Goal: Transaction & Acquisition: Book appointment/travel/reservation

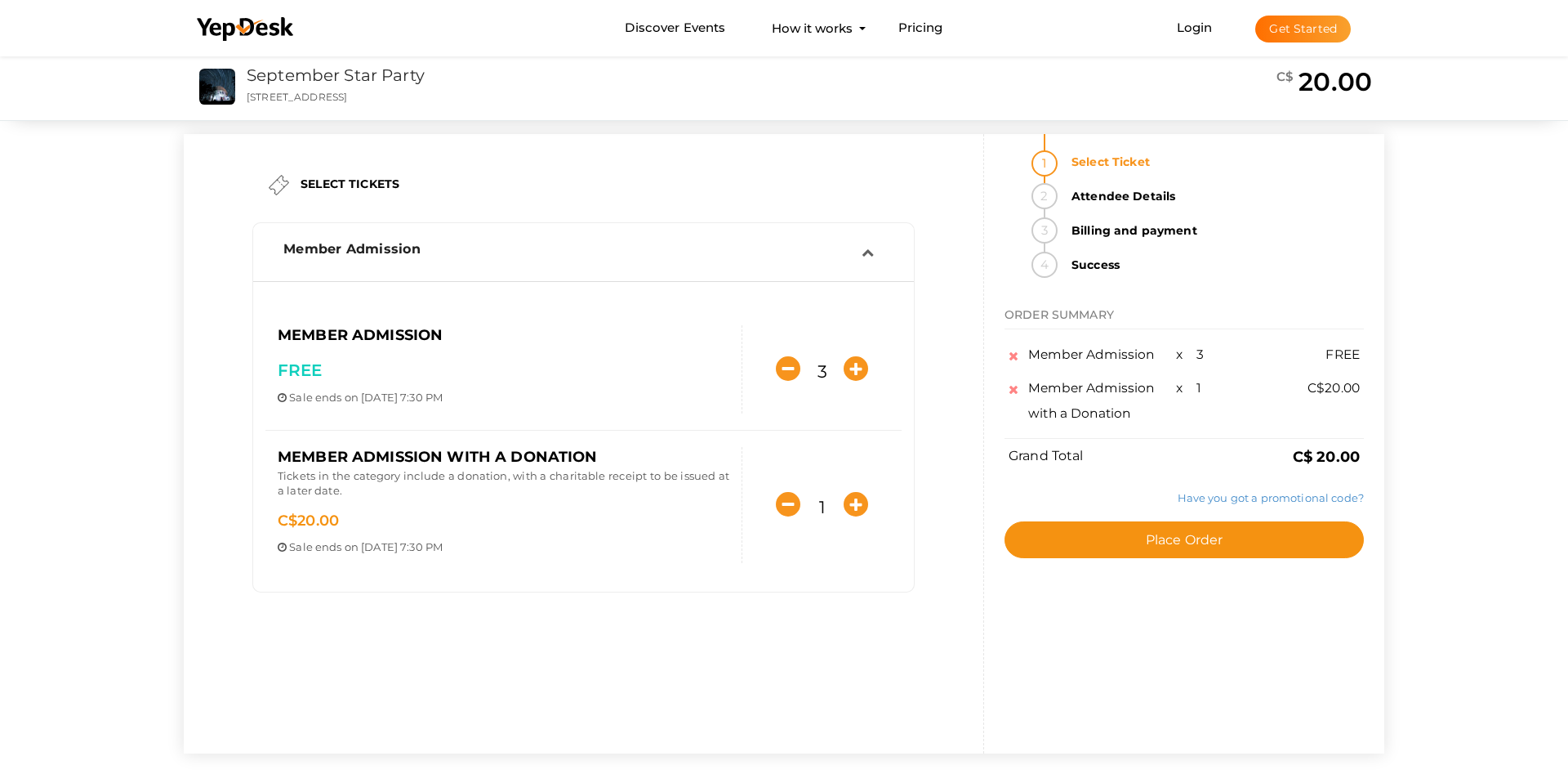
scroll to position [10, 0]
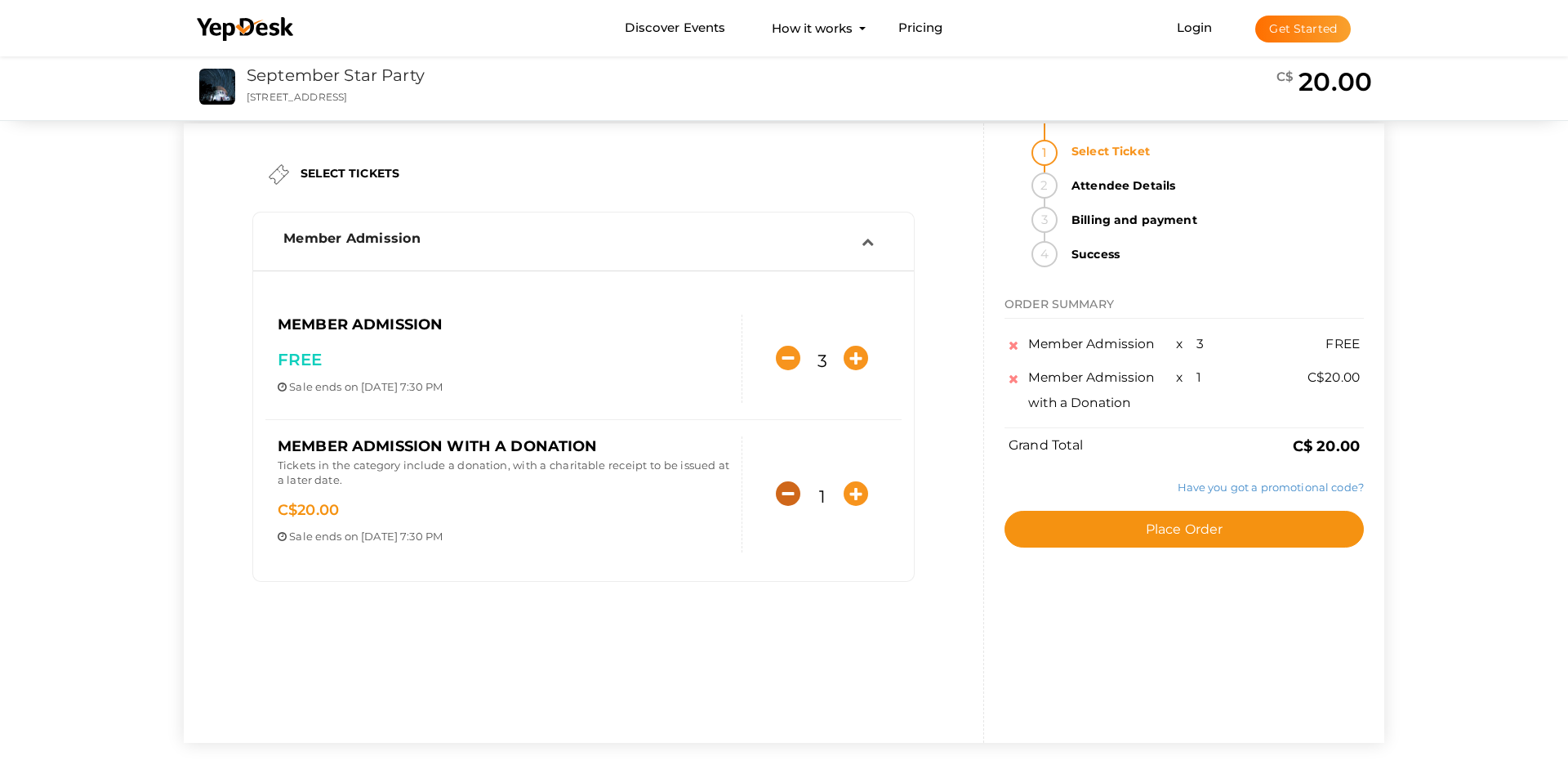
click at [789, 502] on icon "button" at bounding box center [788, 494] width 25 height 25
type input "0"
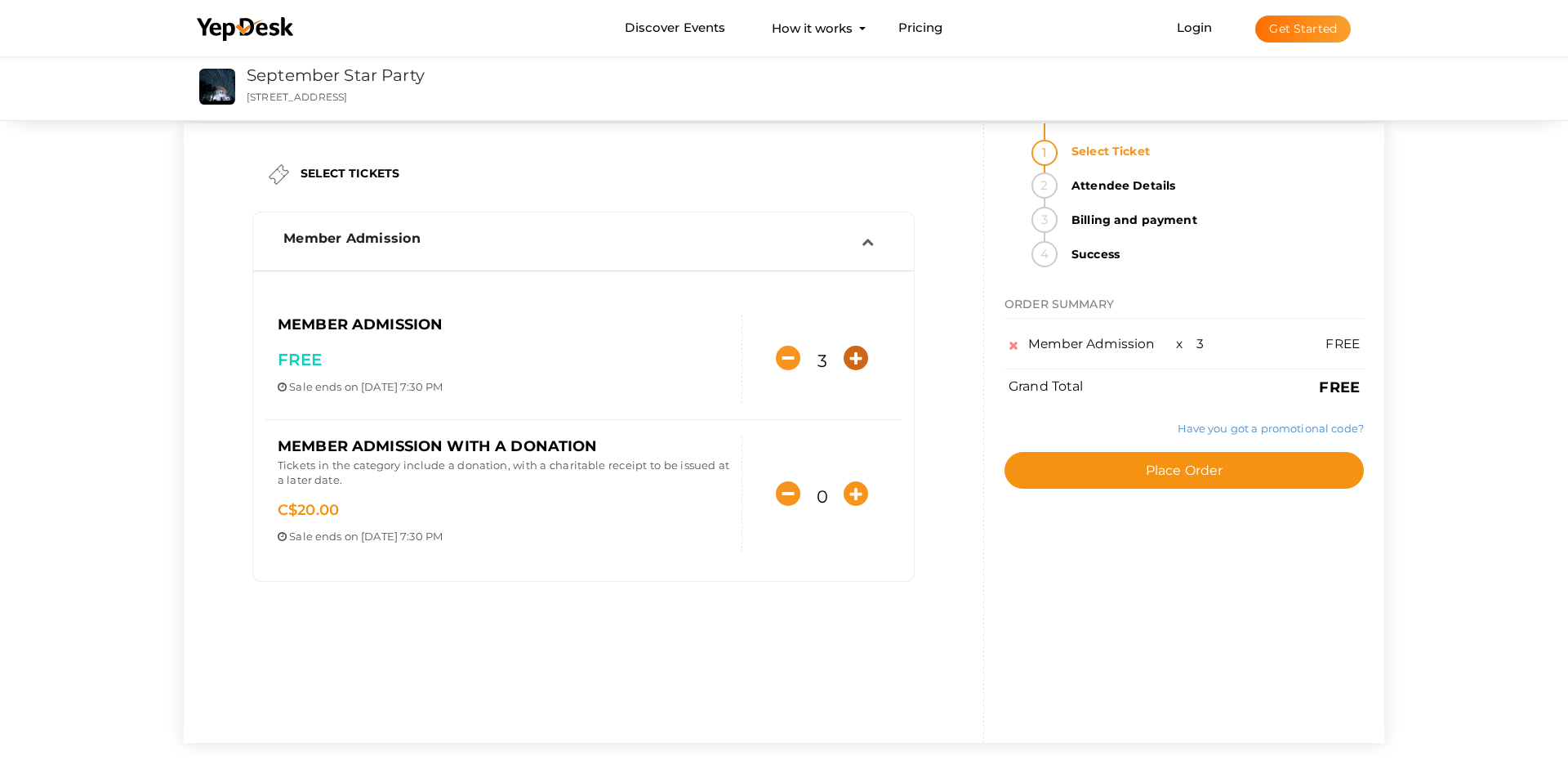
click at [853, 362] on icon "button" at bounding box center [856, 357] width 25 height 25
type input "4"
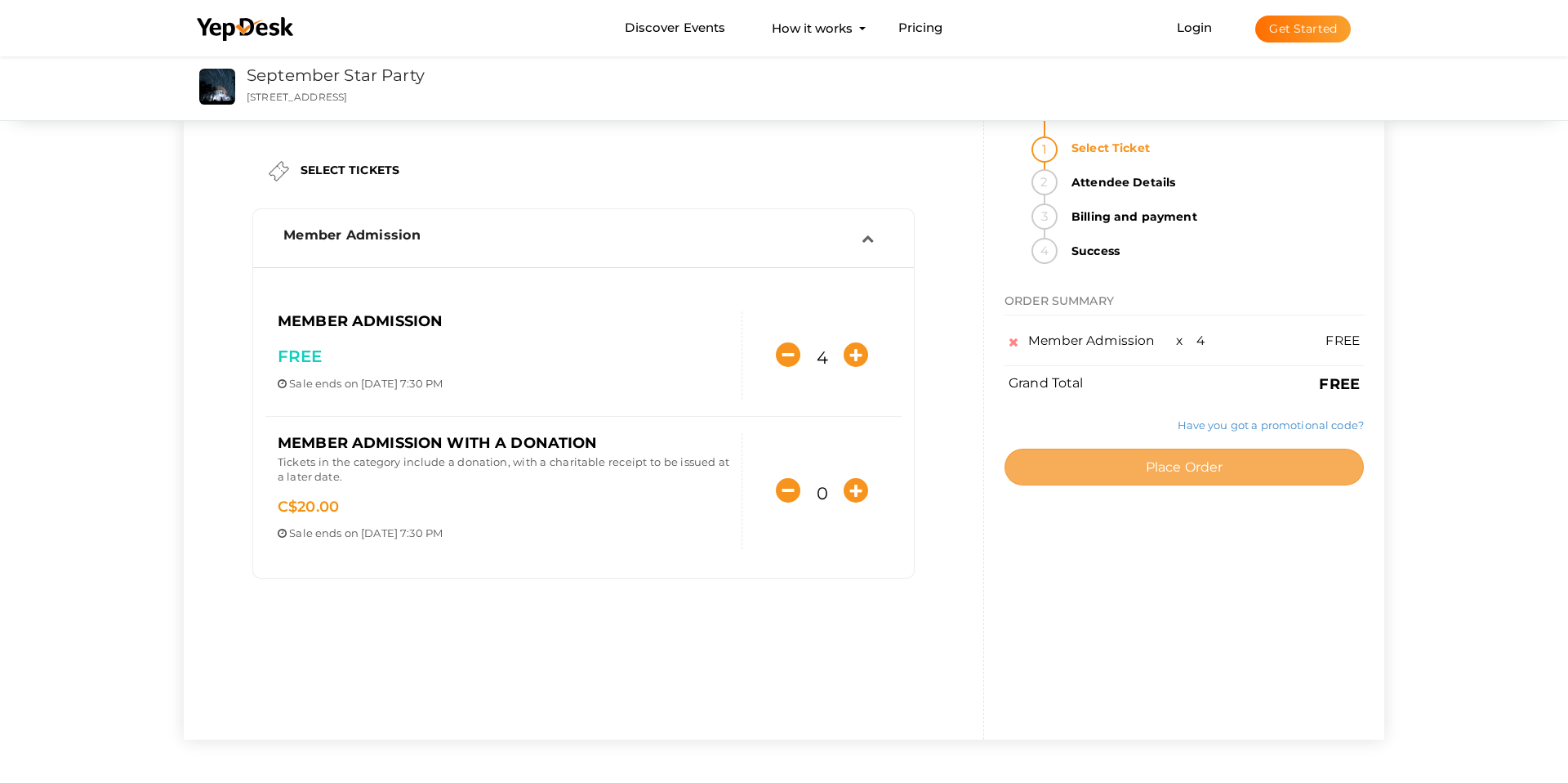
click at [1220, 464] on span "Place Order" at bounding box center [1184, 467] width 77 height 15
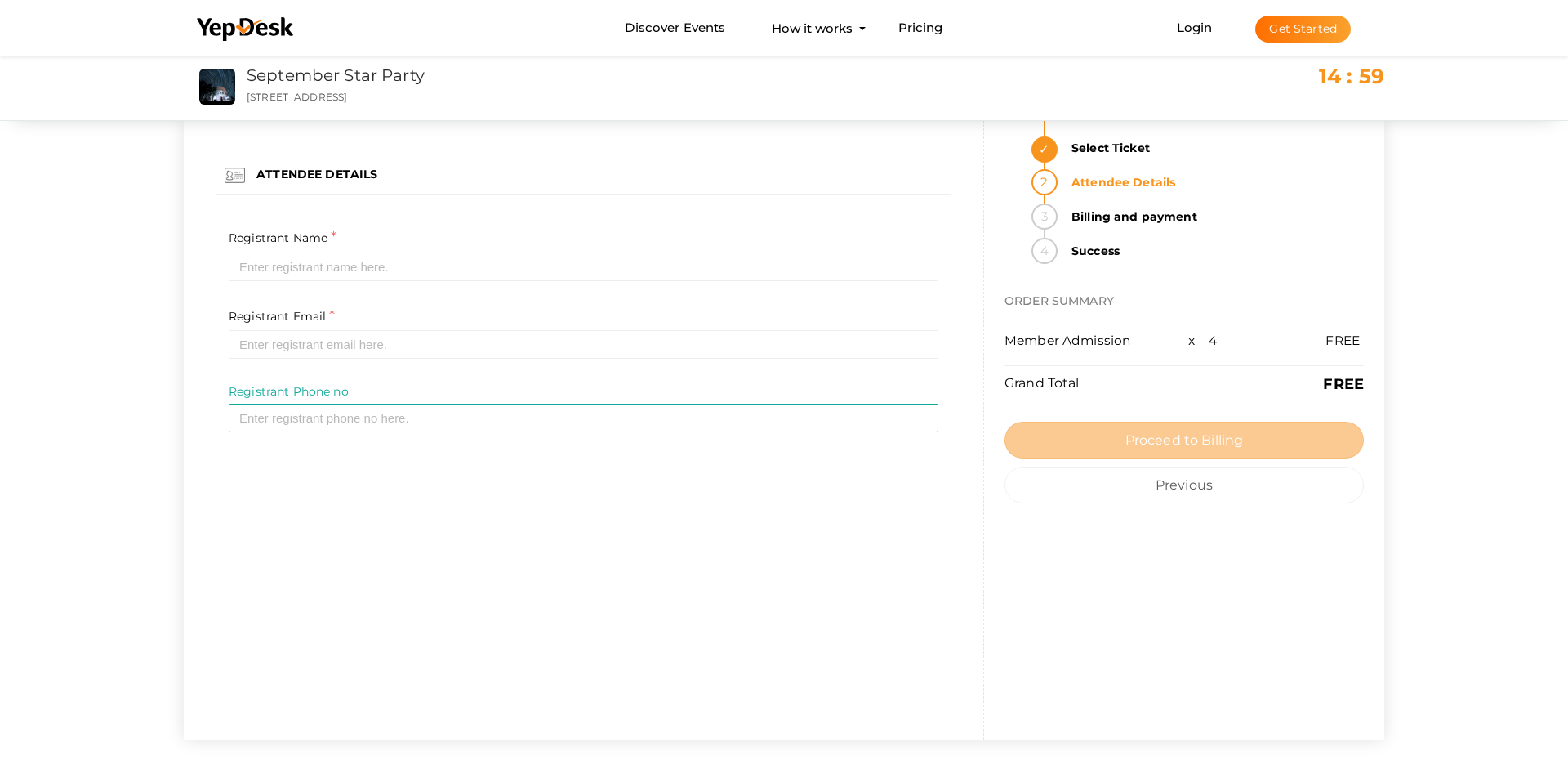
scroll to position [0, 0]
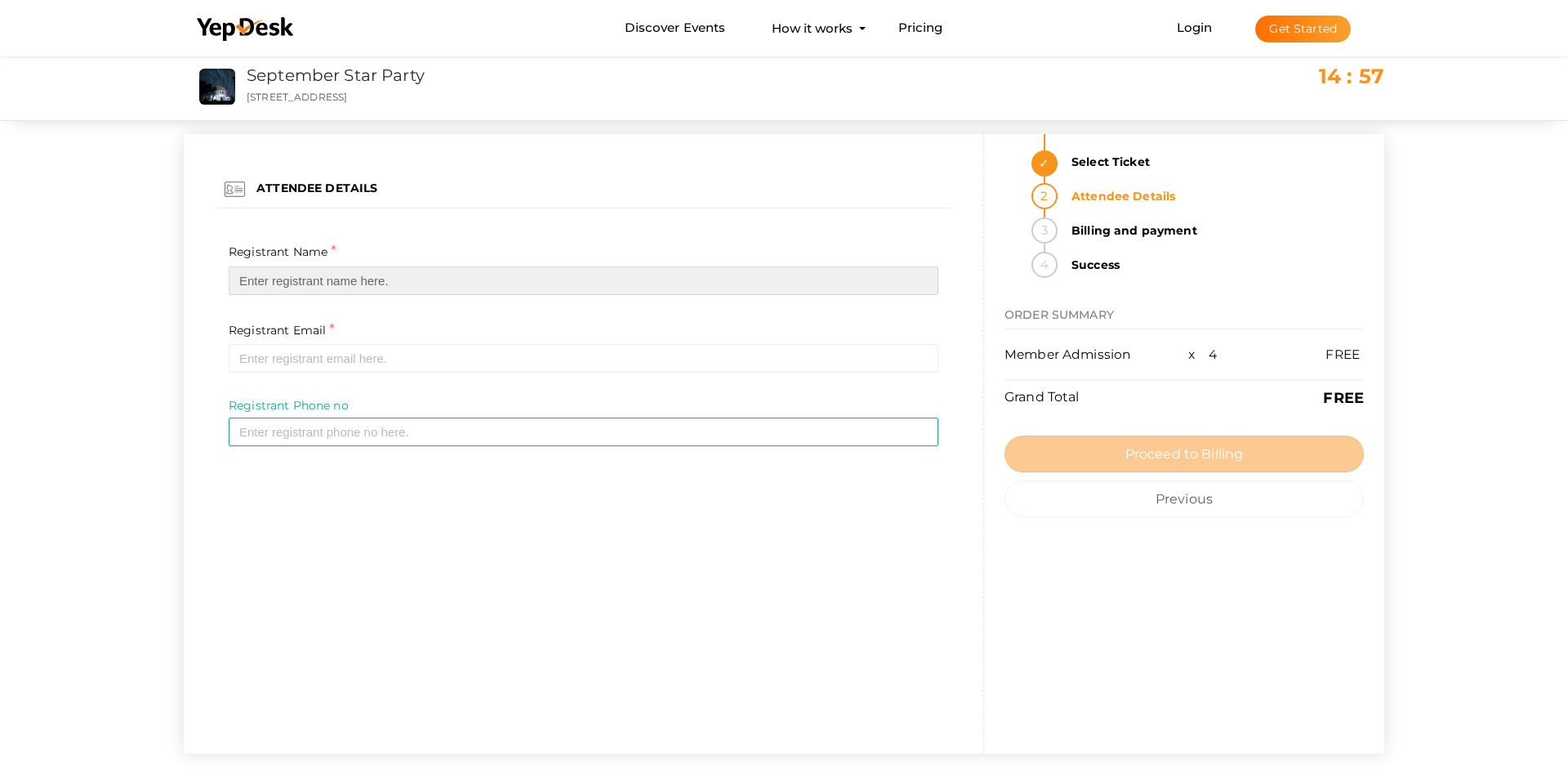
click at [462, 283] on input "text" at bounding box center [584, 281] width 710 height 29
type input "Gordon Hay"
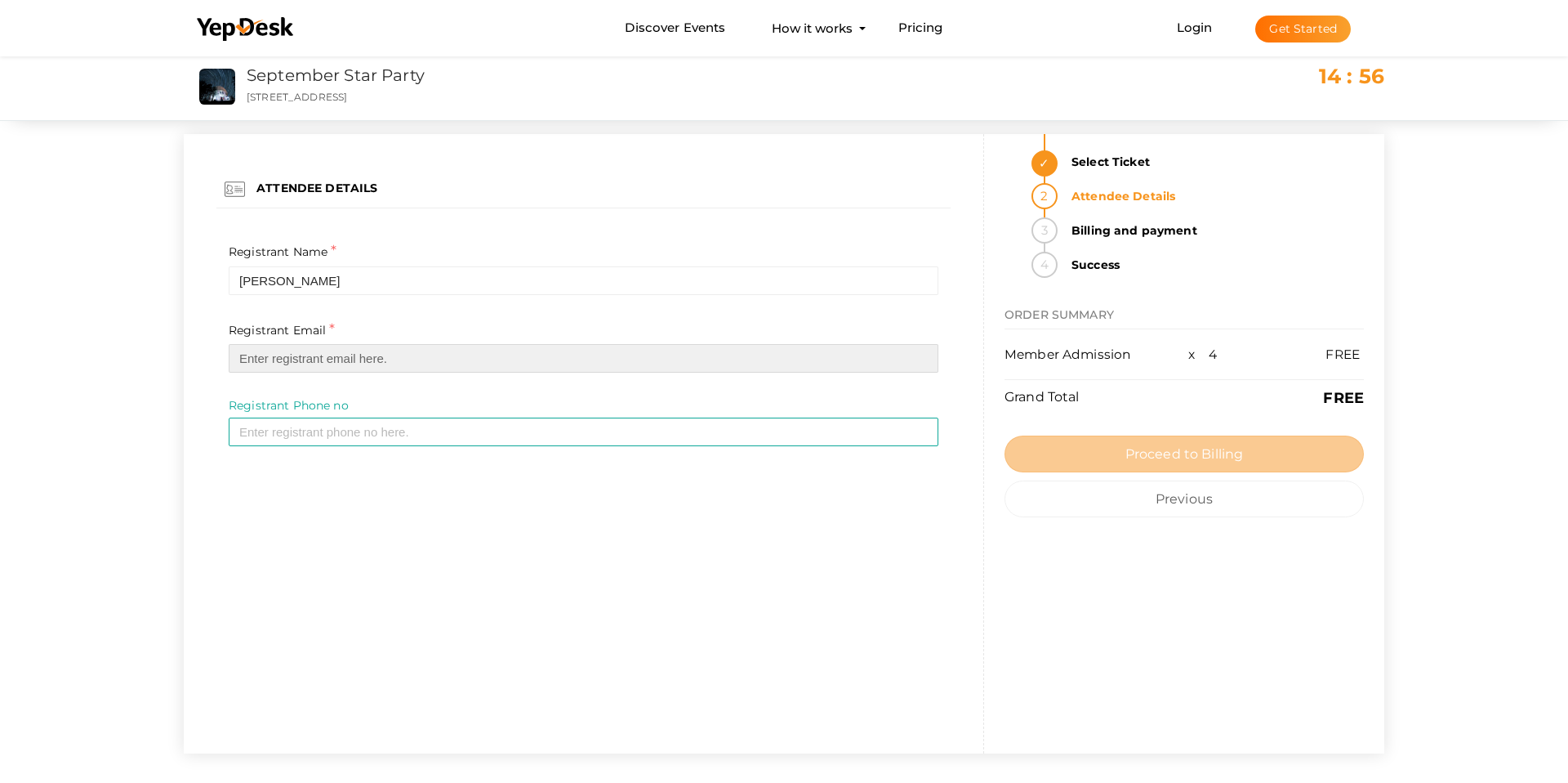
type input "[PERSON_NAME][EMAIL_ADDRESS][DOMAIN_NAME]"
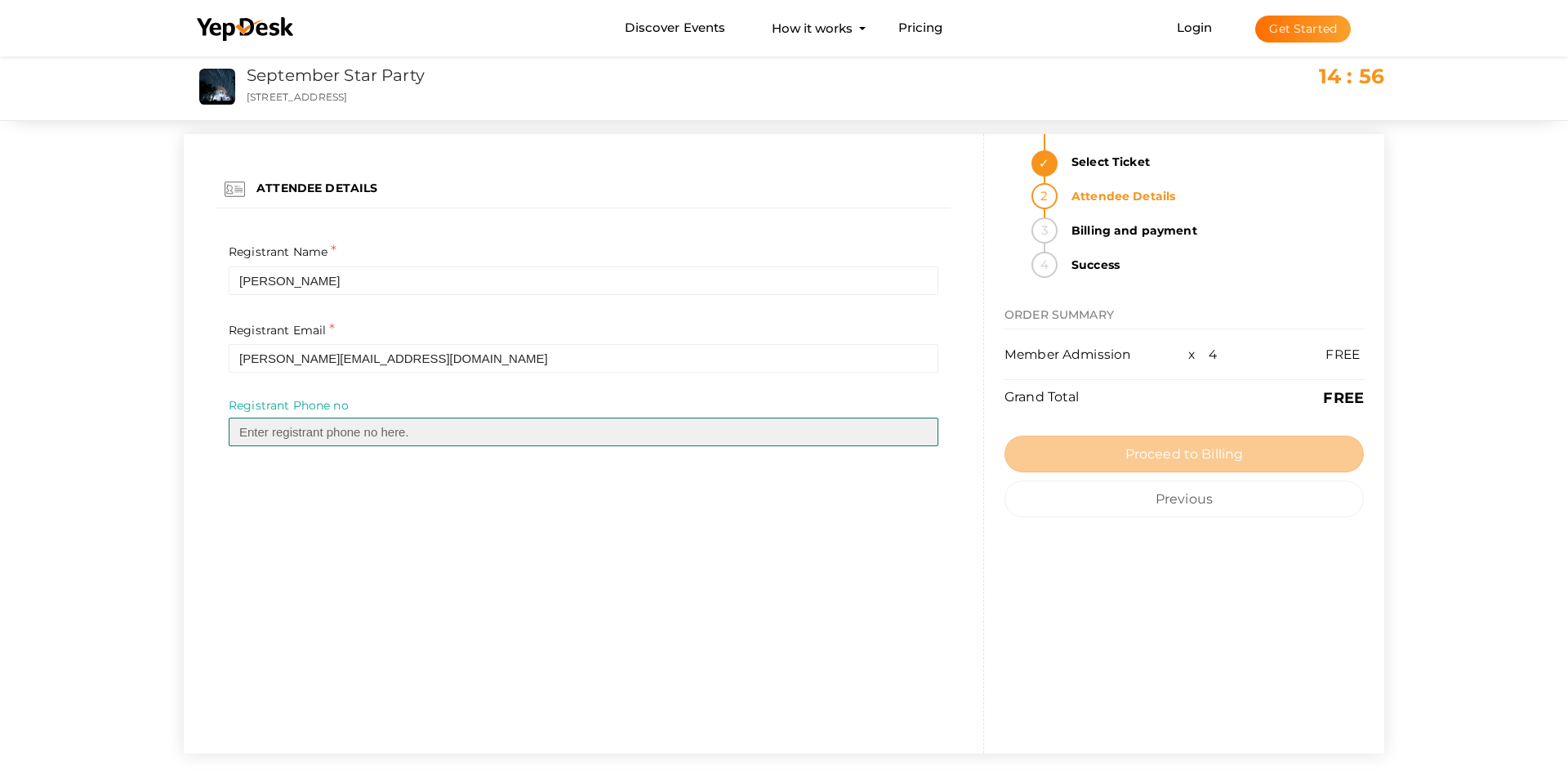
type input "6044463374"
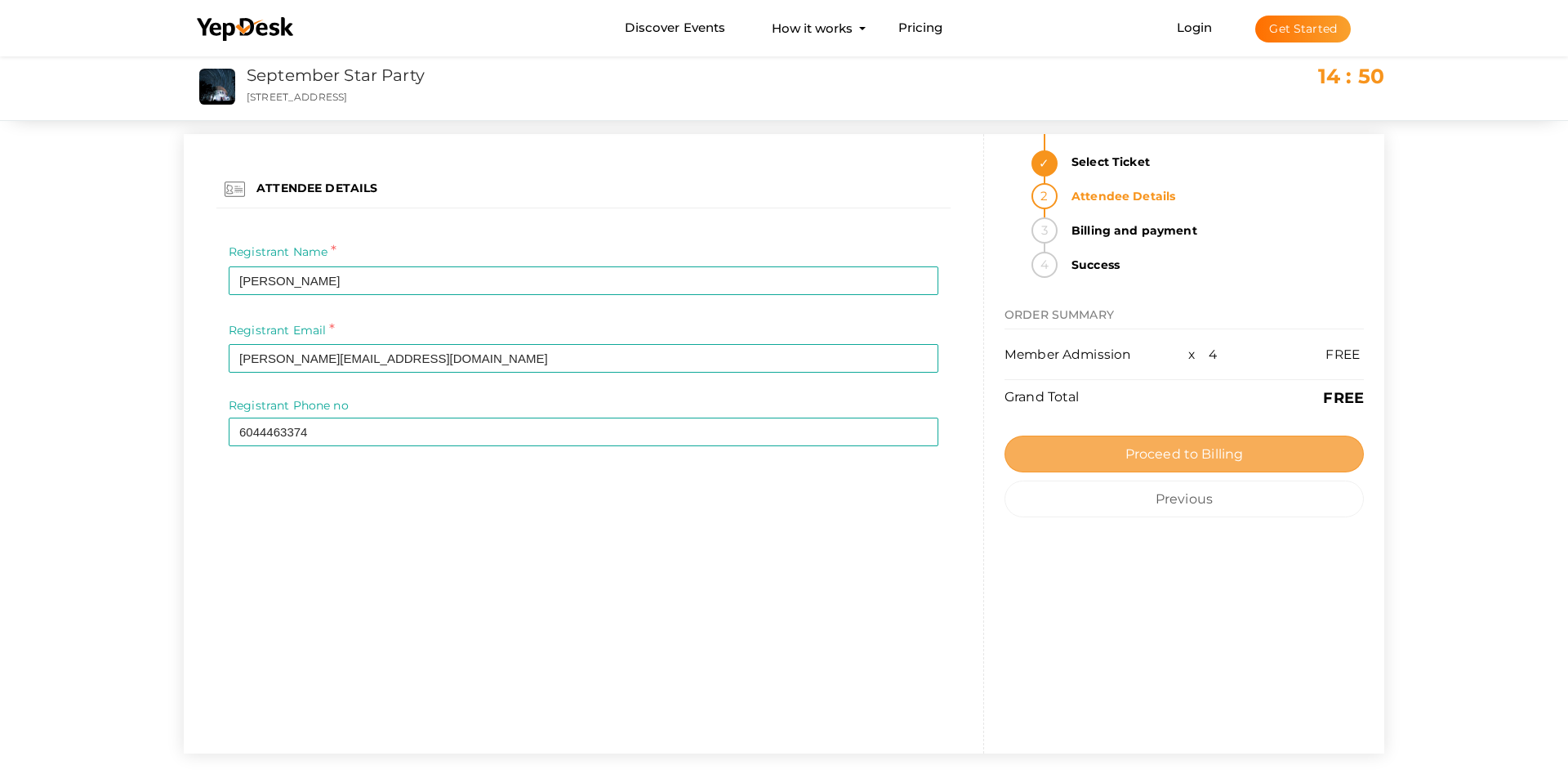
click at [1092, 444] on button "Proceed to Billing" at bounding box center [1184, 454] width 359 height 37
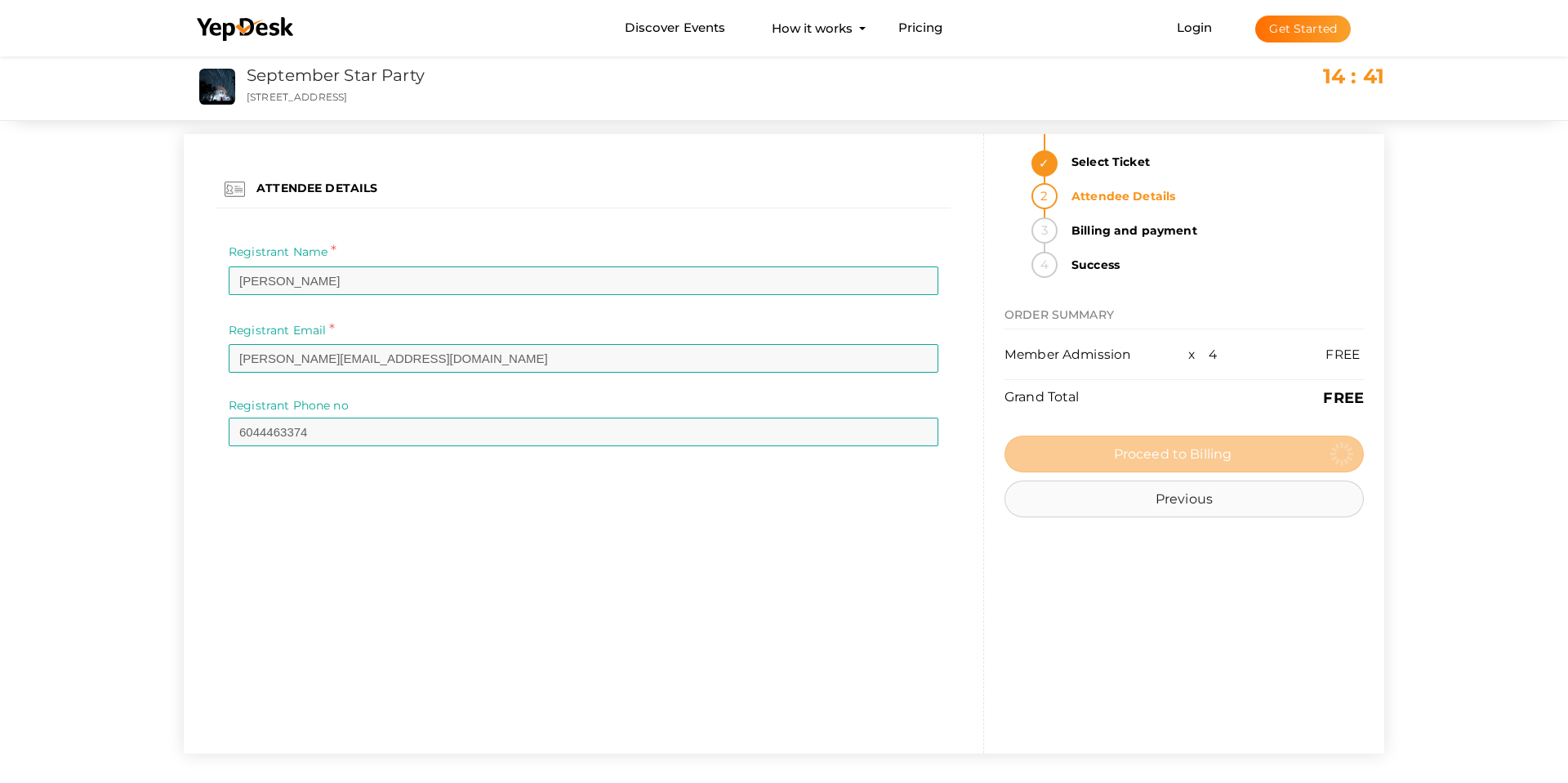
click at [1094, 493] on button "Previous" at bounding box center [1184, 499] width 359 height 37
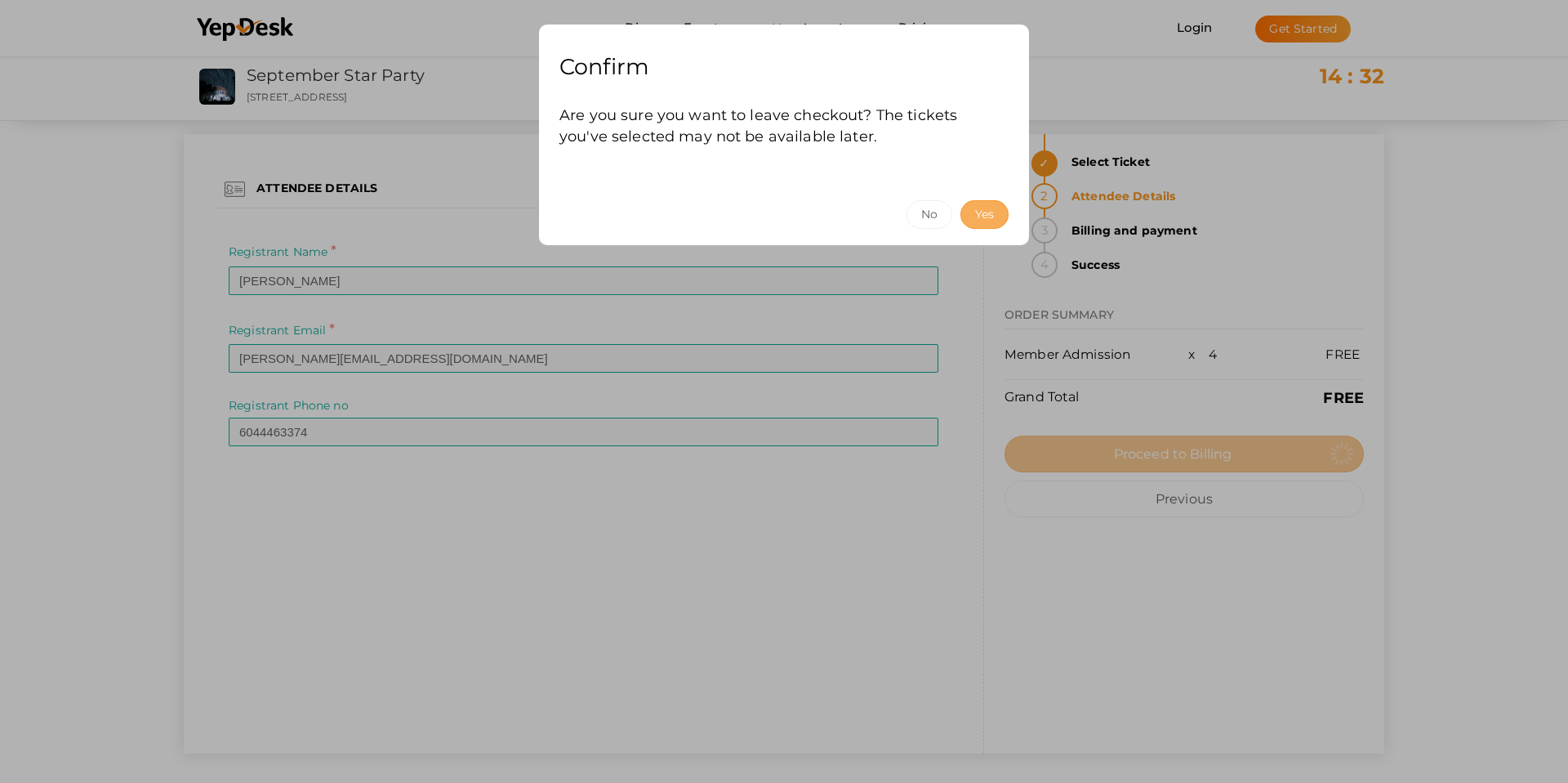
click at [982, 217] on button "Yes" at bounding box center [984, 214] width 48 height 29
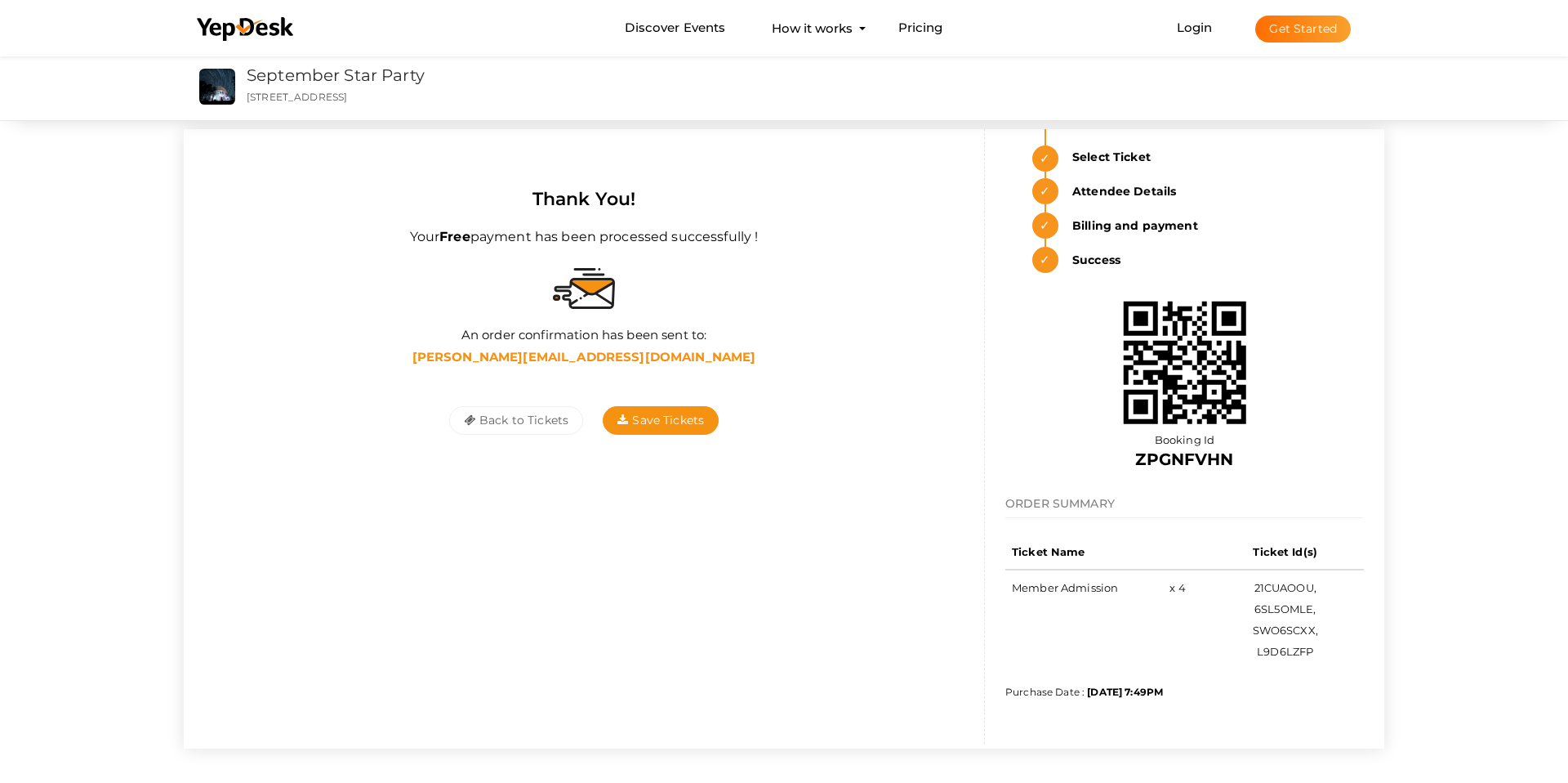
scroll to position [39, 0]
